Goal: Check status: Check status

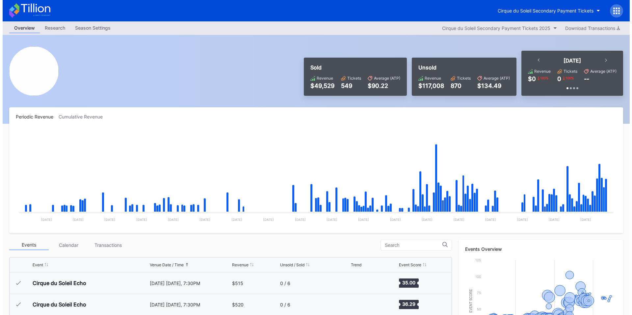
scroll to position [1455, 0]
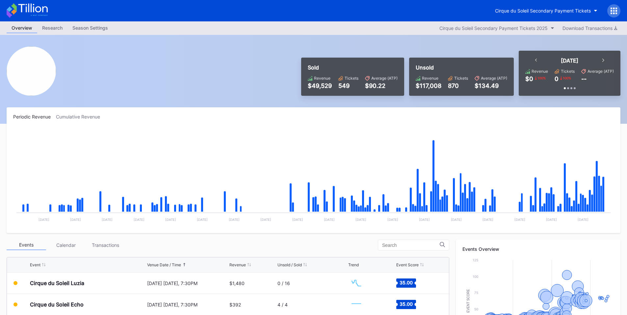
click at [617, 14] on icon at bounding box center [617, 14] width 2 height 2
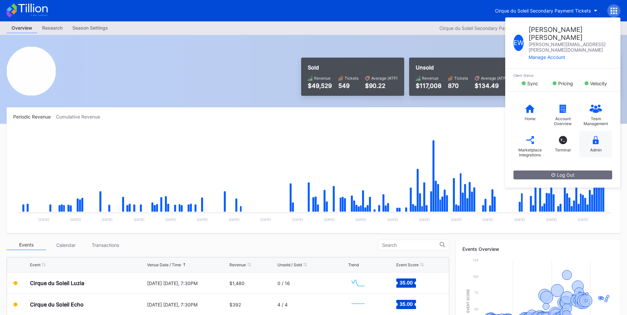
click at [600, 131] on div "Admin" at bounding box center [595, 144] width 33 height 26
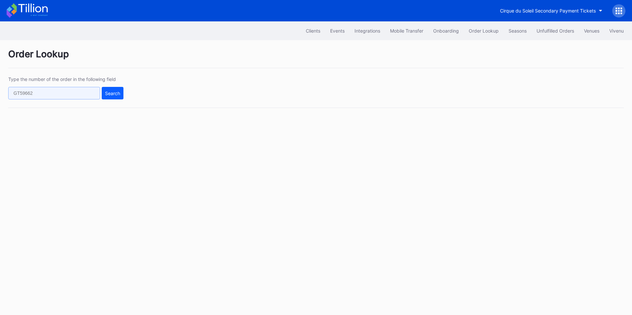
click at [52, 94] on input "text" at bounding box center [54, 93] width 92 height 13
paste input "625512249"
type input "625512249"
click at [106, 92] on div "Search" at bounding box center [112, 94] width 15 height 6
